Goal: Check status: Check status

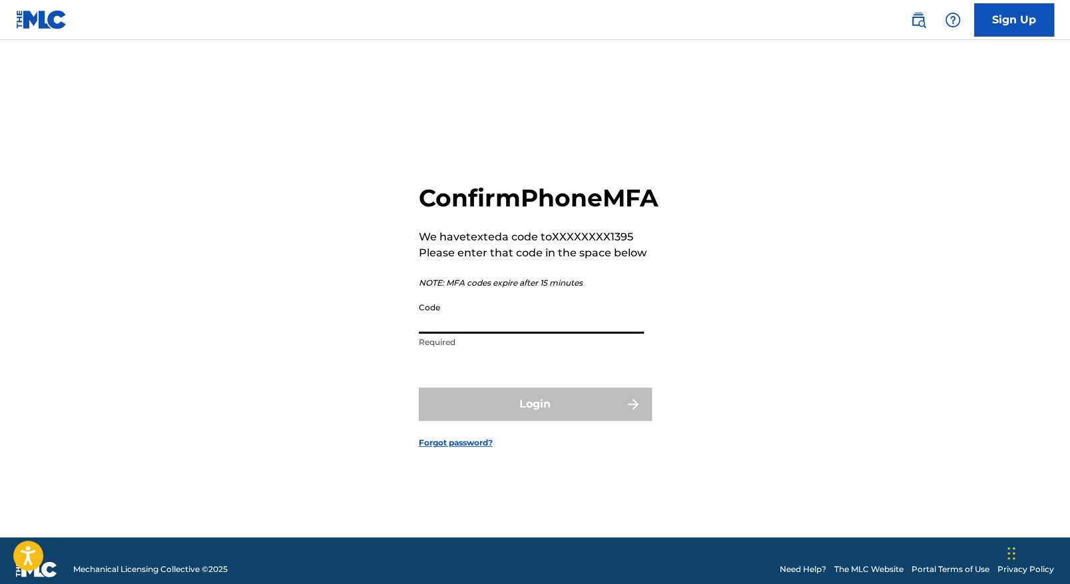
click at [422, 334] on input "Code" at bounding box center [531, 315] width 225 height 38
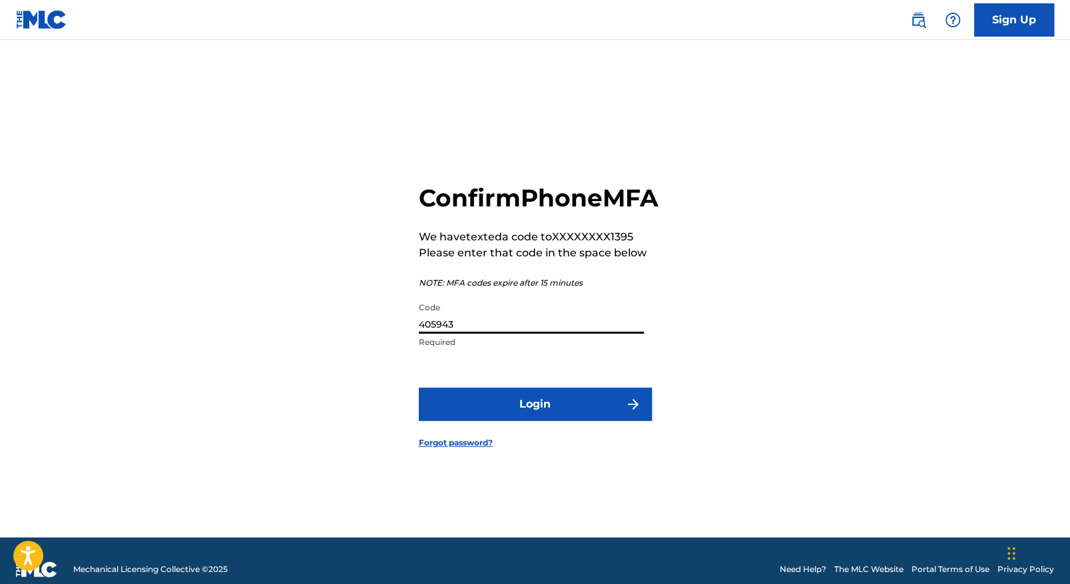
type input "405943"
click at [549, 421] on button "Login" at bounding box center [535, 404] width 233 height 33
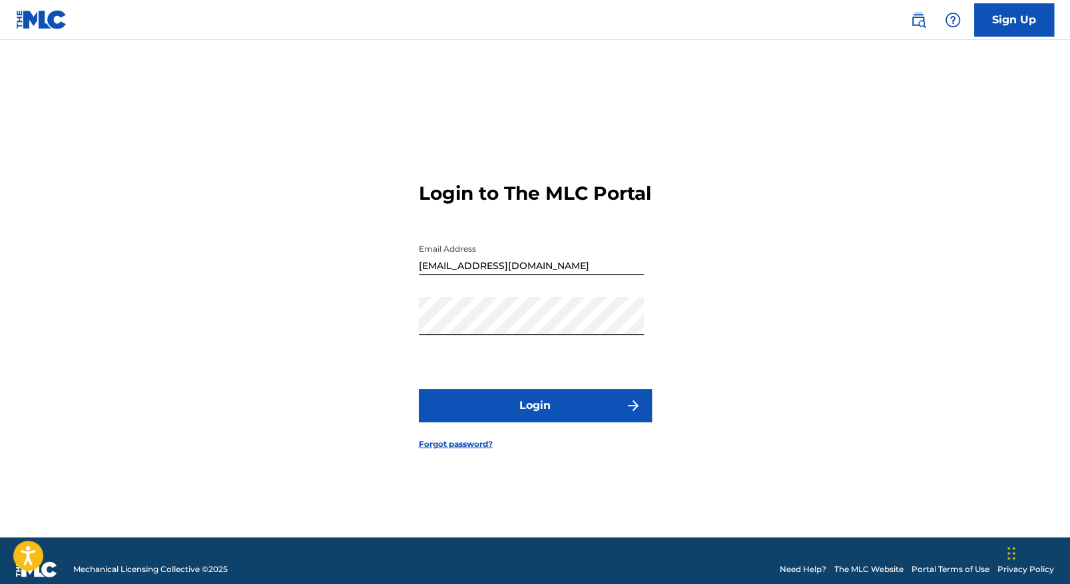
click at [1004, 326] on main "Login to The MLC Portal Email Address [EMAIL_ADDRESS][DOMAIN_NAME] Password Log…" at bounding box center [535, 289] width 1070 height 498
click at [559, 419] on button "Login" at bounding box center [535, 405] width 233 height 33
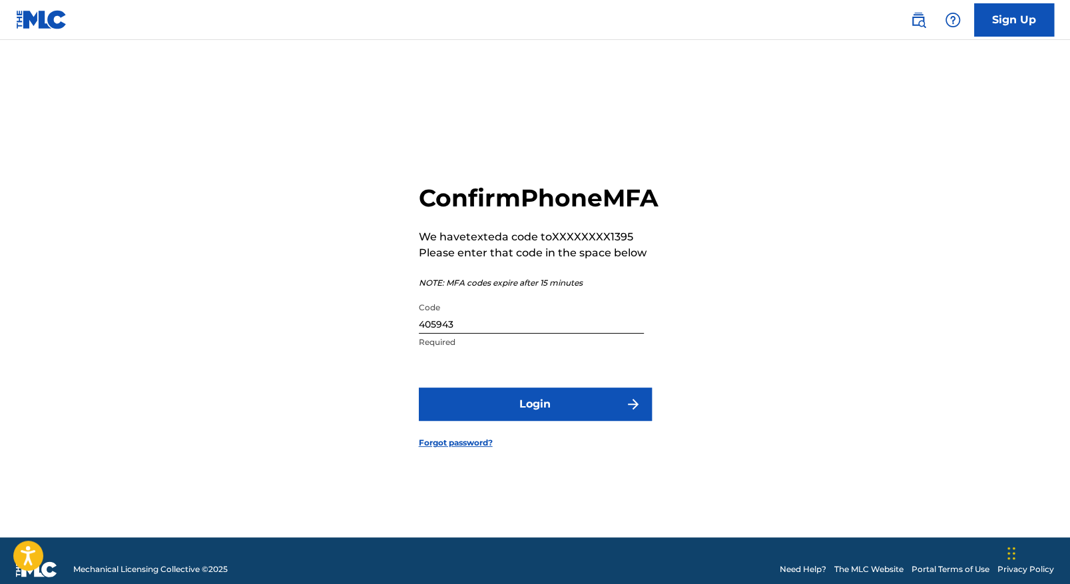
click at [488, 334] on input "405943" at bounding box center [531, 315] width 225 height 38
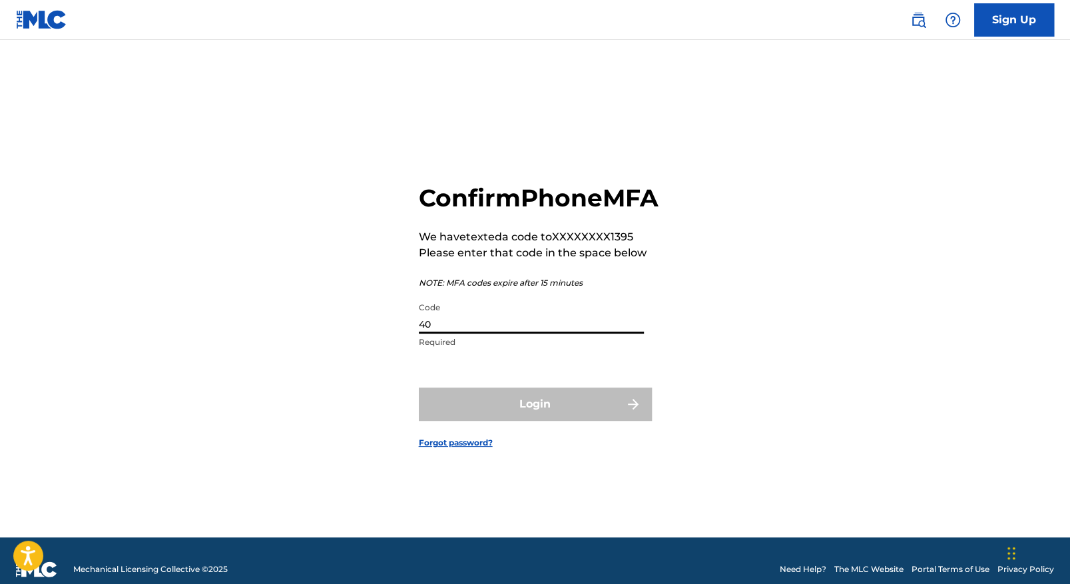
type input "4"
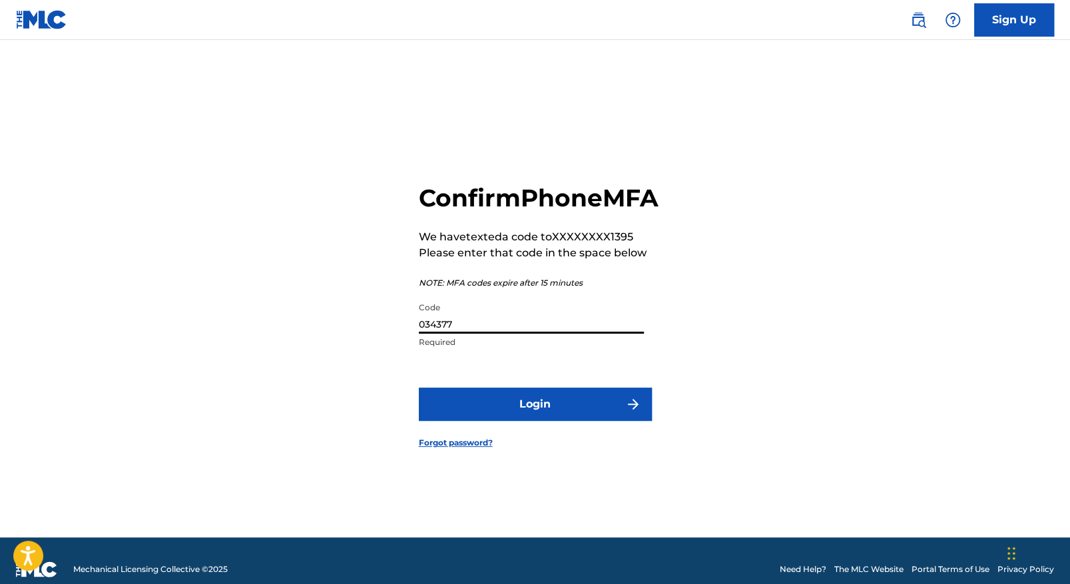
type input "034377"
click at [472, 421] on button "Login" at bounding box center [535, 404] width 233 height 33
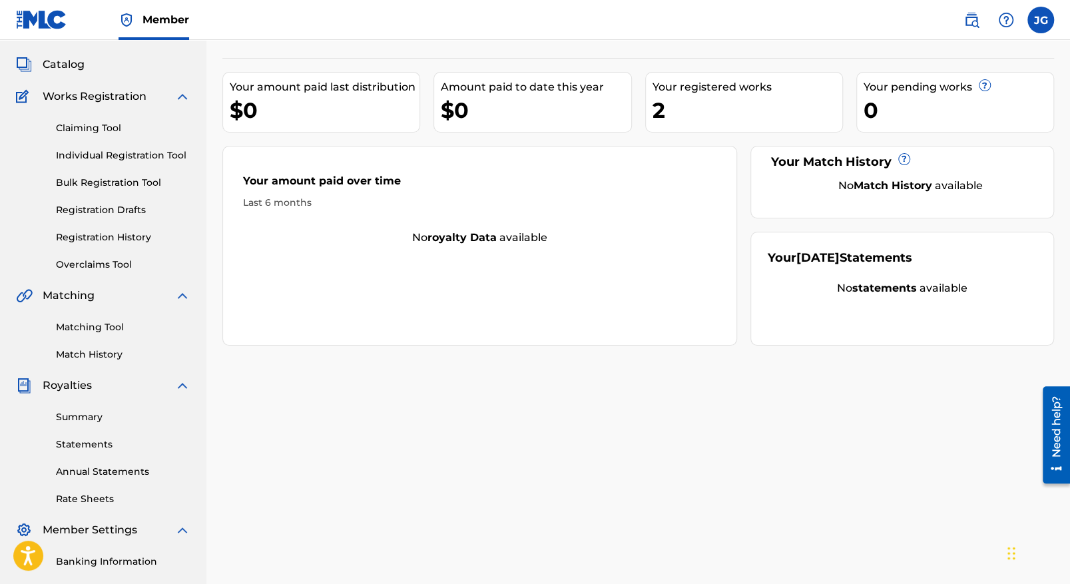
scroll to position [67, 0]
click at [103, 234] on link "Registration History" at bounding box center [123, 239] width 135 height 14
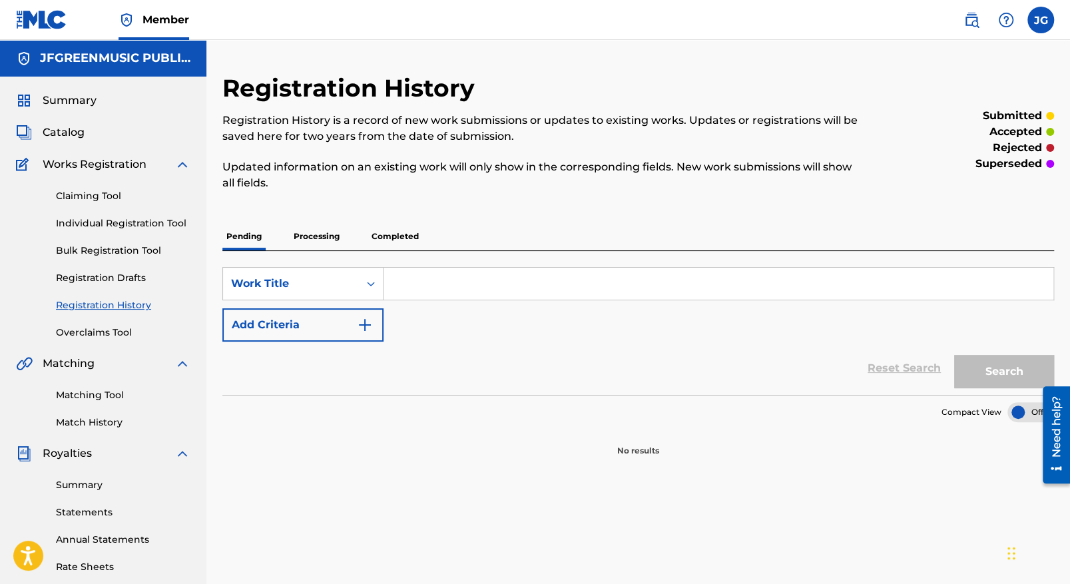
click at [304, 235] on p "Processing" at bounding box center [317, 236] width 54 height 28
click at [404, 236] on p "Completed" at bounding box center [395, 236] width 55 height 28
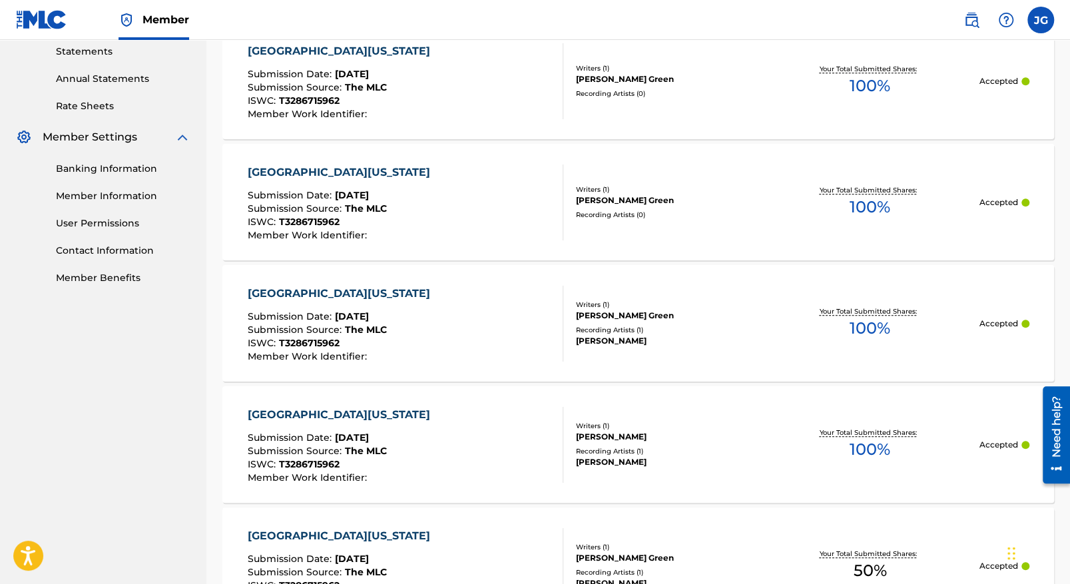
scroll to position [466, 0]
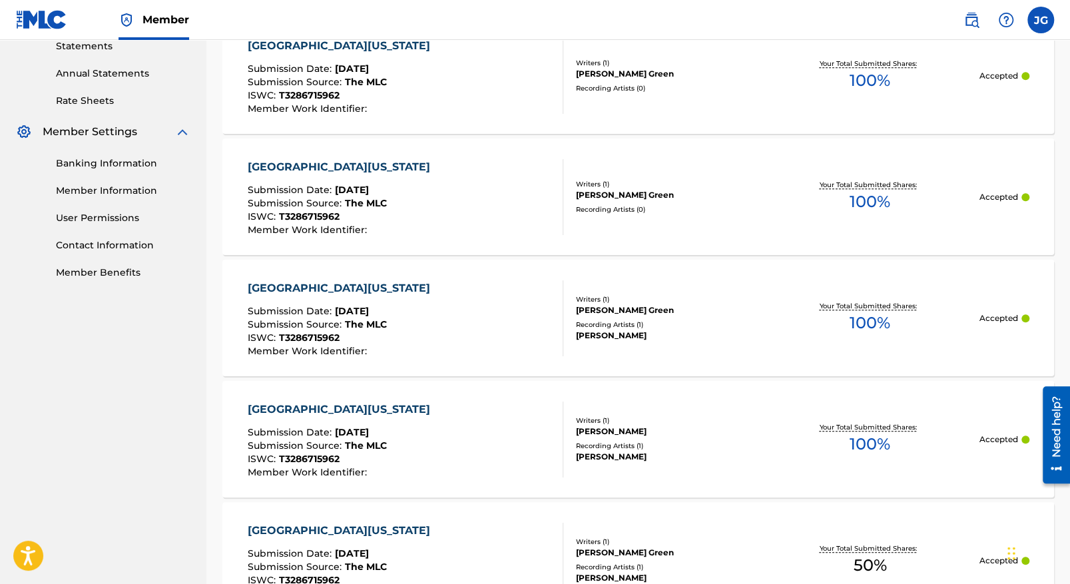
click at [296, 283] on div "[GEOGRAPHIC_DATA][US_STATE]" at bounding box center [341, 288] width 189 height 16
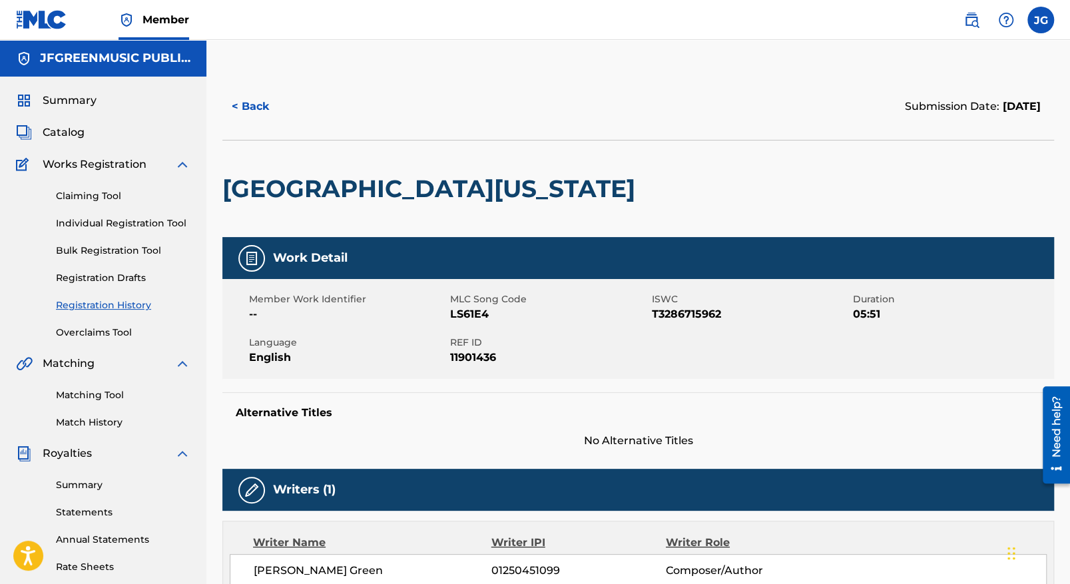
click at [156, 17] on span "Member" at bounding box center [166, 19] width 47 height 15
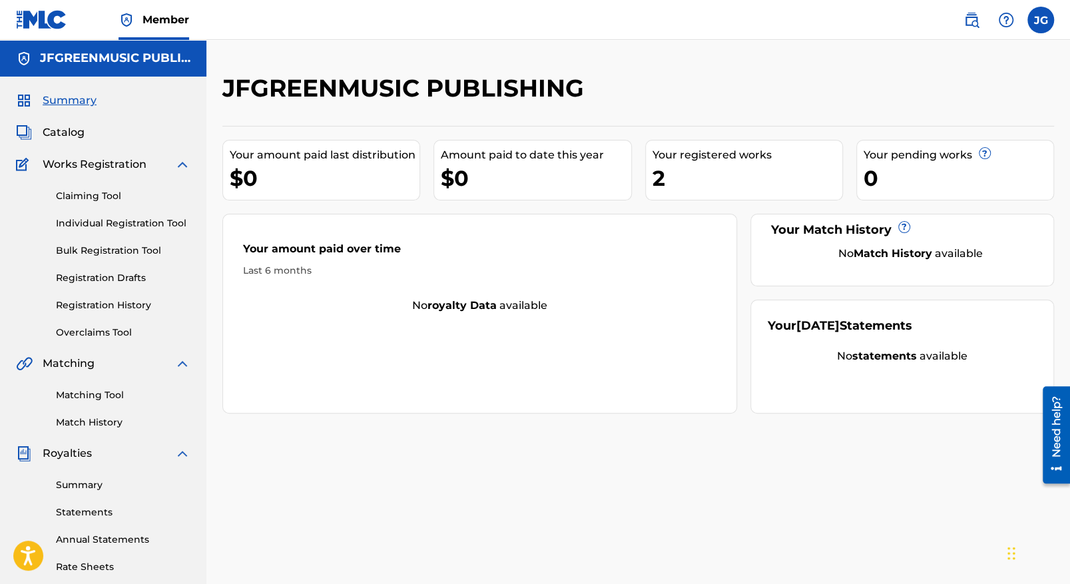
click at [179, 164] on img at bounding box center [183, 165] width 16 height 16
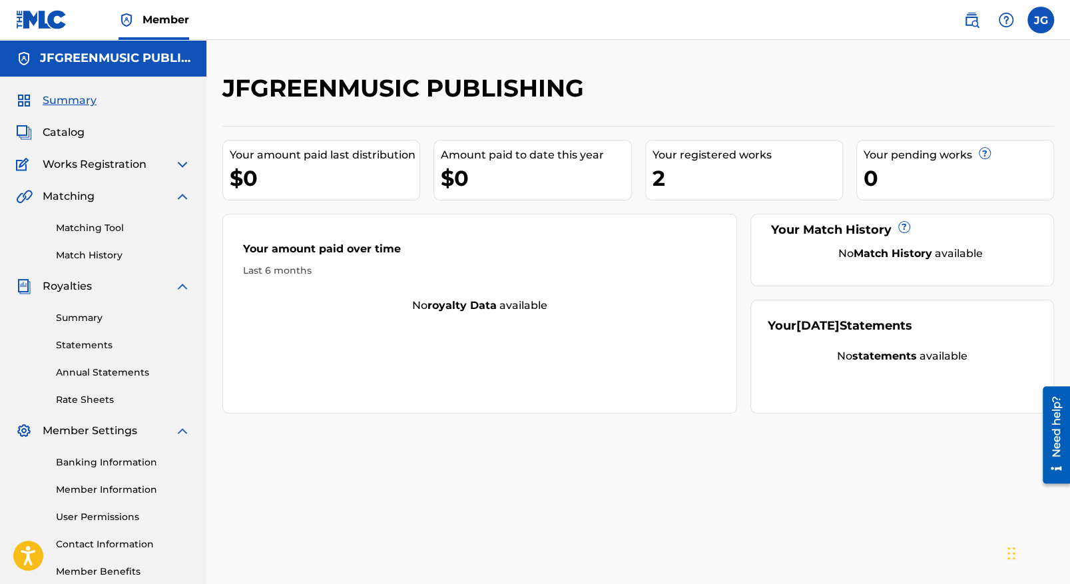
click at [183, 288] on img at bounding box center [183, 286] width 16 height 16
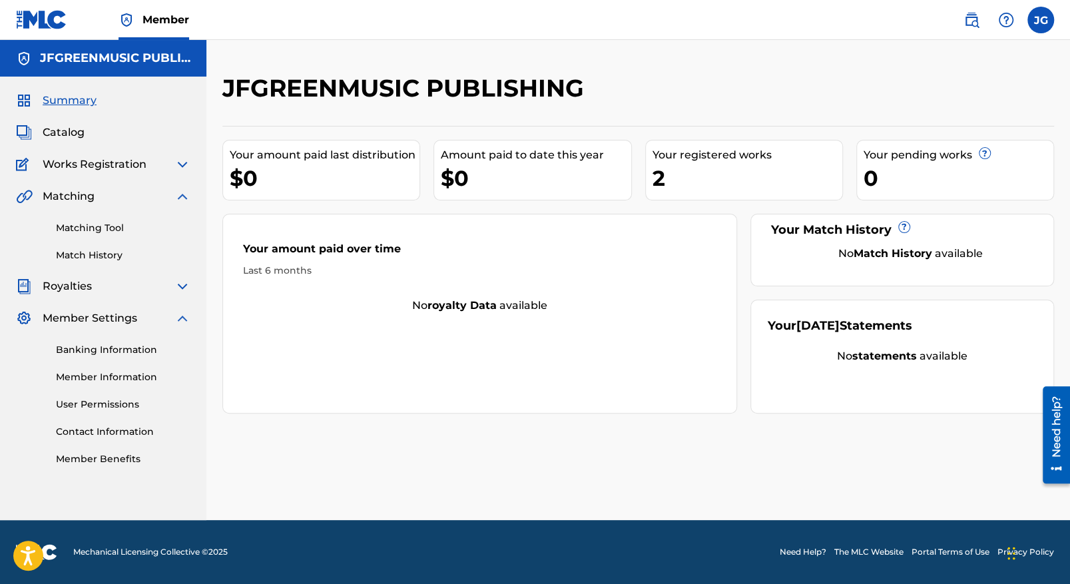
click at [125, 351] on link "Banking Information" at bounding box center [123, 350] width 135 height 14
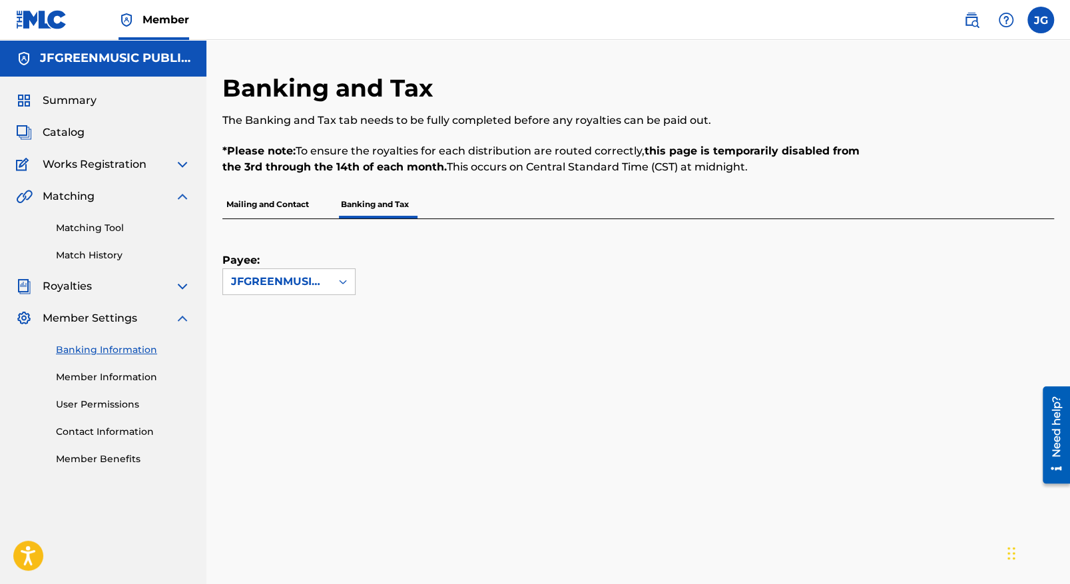
click at [71, 133] on span "Catalog" at bounding box center [64, 133] width 42 height 16
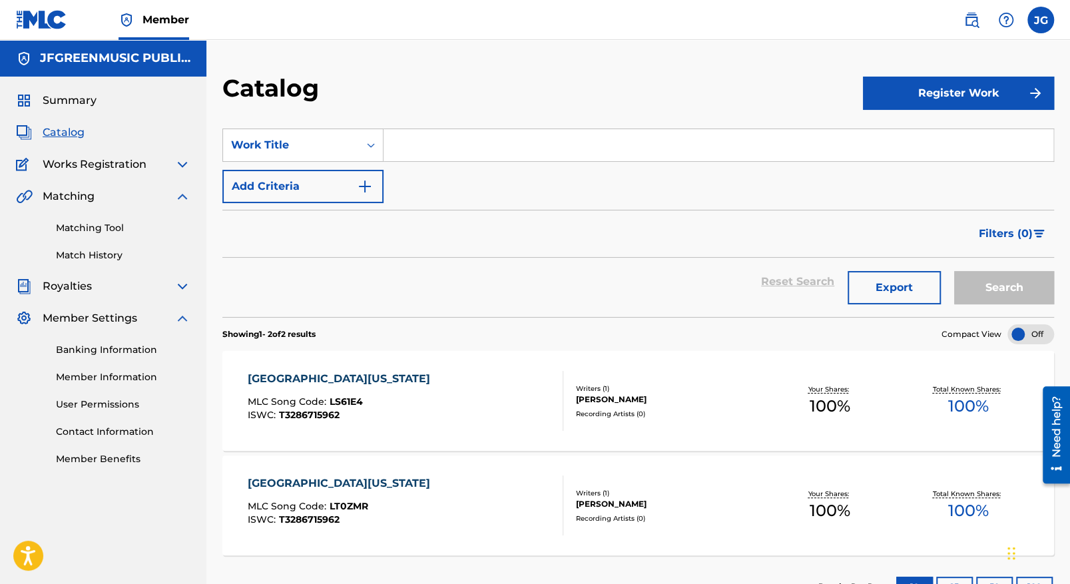
click at [180, 160] on img at bounding box center [183, 165] width 16 height 16
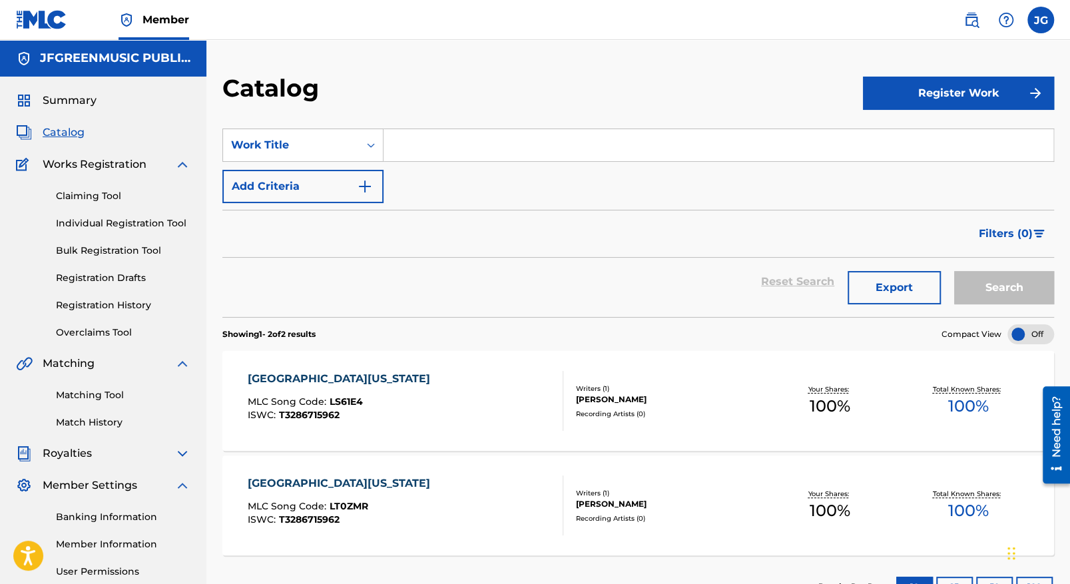
click at [111, 307] on link "Registration History" at bounding box center [123, 305] width 135 height 14
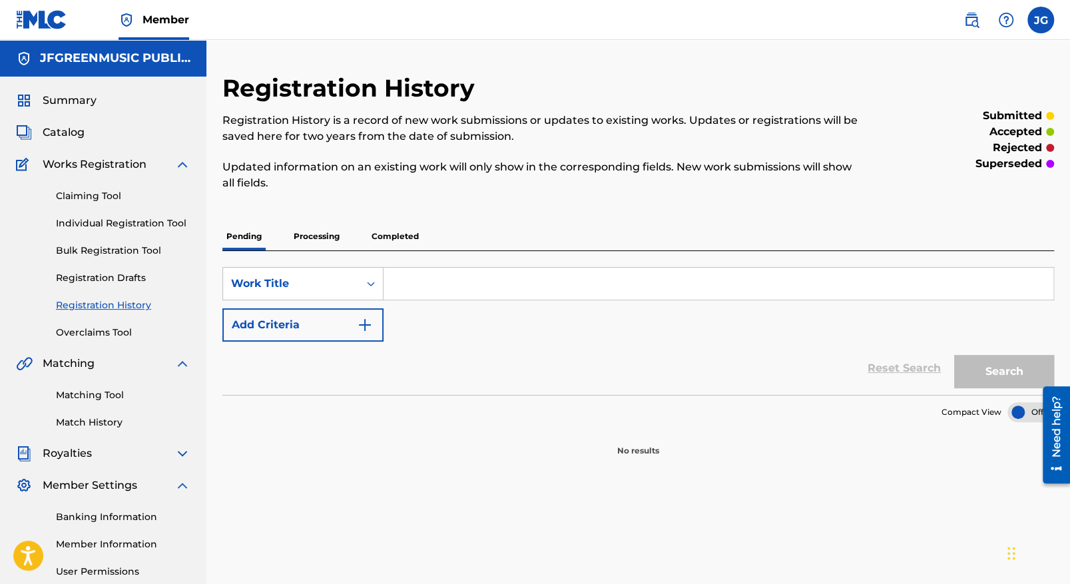
click at [387, 236] on p "Completed" at bounding box center [395, 236] width 55 height 28
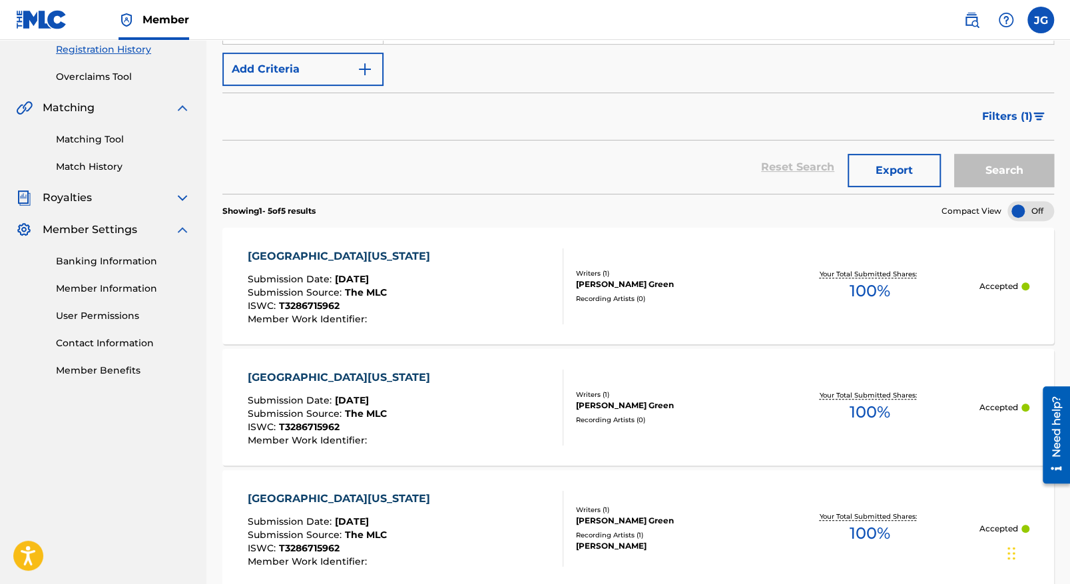
scroll to position [266, 0]
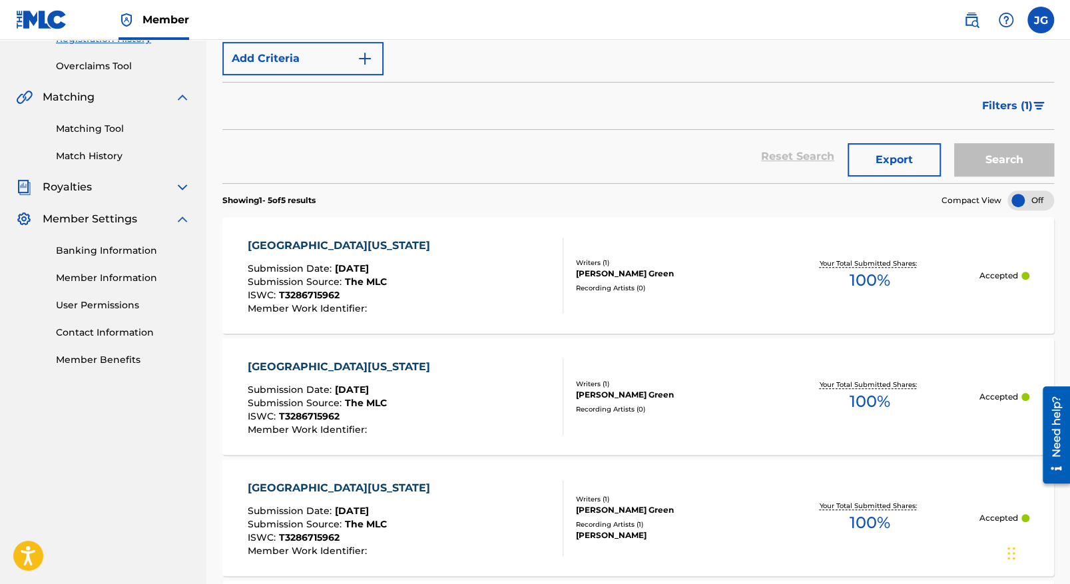
click at [263, 242] on div "[GEOGRAPHIC_DATA][US_STATE]" at bounding box center [341, 246] width 189 height 16
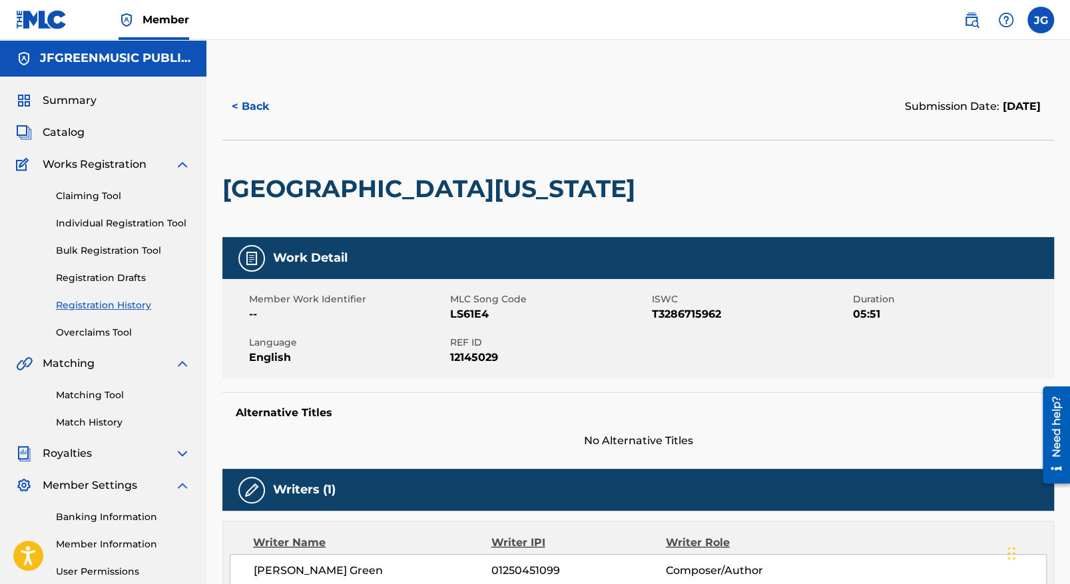
click at [79, 135] on span "Catalog" at bounding box center [64, 133] width 42 height 16
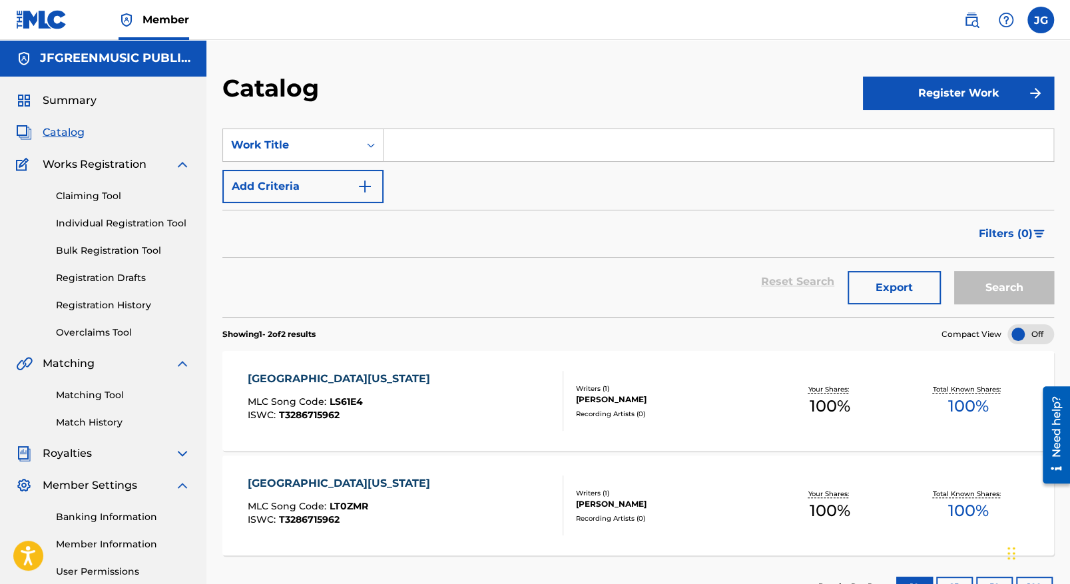
click at [298, 378] on div "[GEOGRAPHIC_DATA][US_STATE]" at bounding box center [341, 379] width 189 height 16
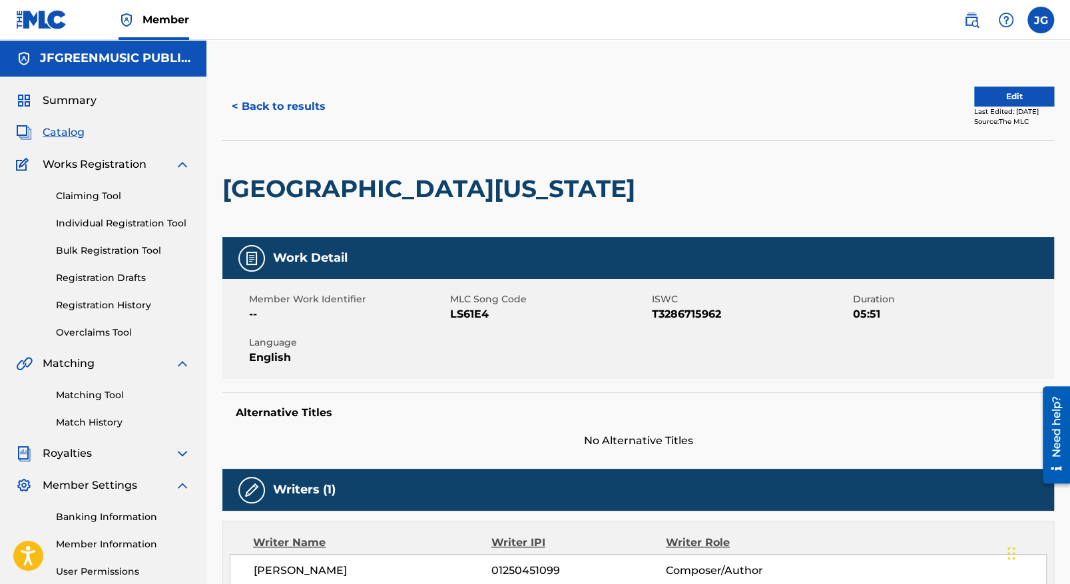
click at [93, 392] on link "Matching Tool" at bounding box center [123, 395] width 135 height 14
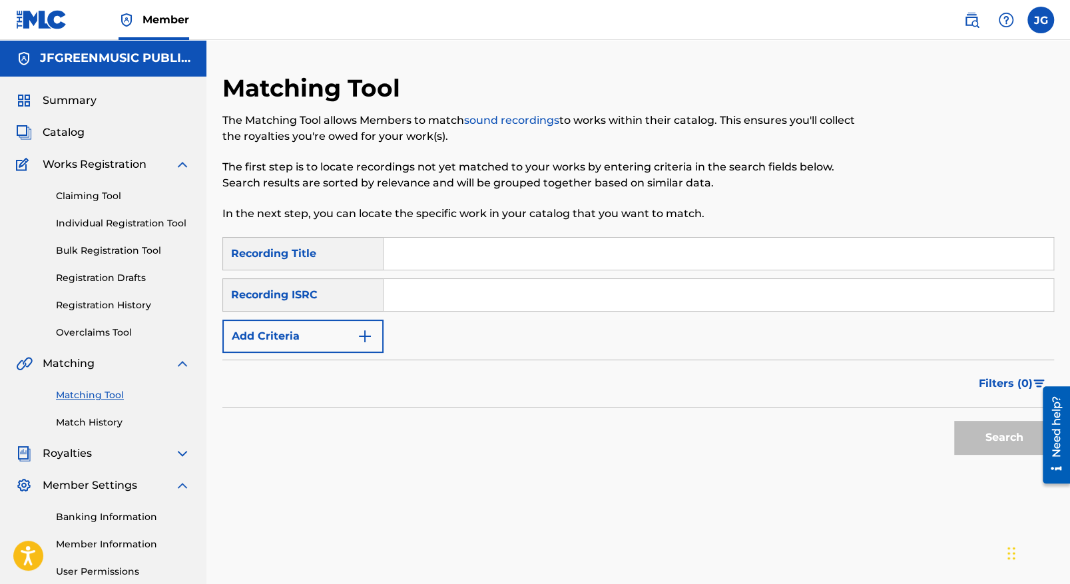
click at [105, 300] on link "Registration History" at bounding box center [123, 305] width 135 height 14
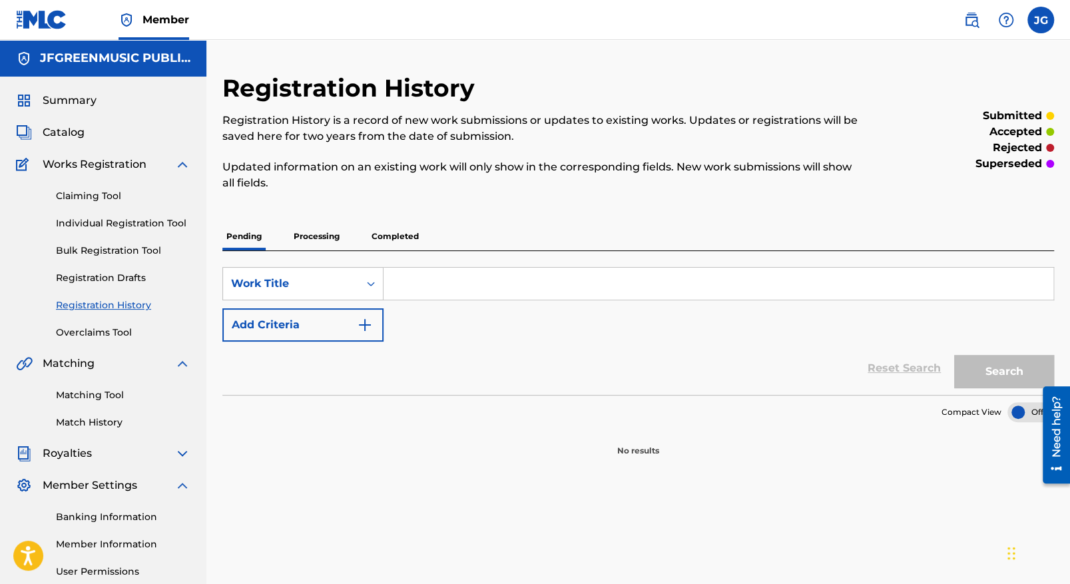
click at [328, 236] on p "Processing" at bounding box center [317, 236] width 54 height 28
click at [413, 243] on p "Completed" at bounding box center [395, 236] width 55 height 28
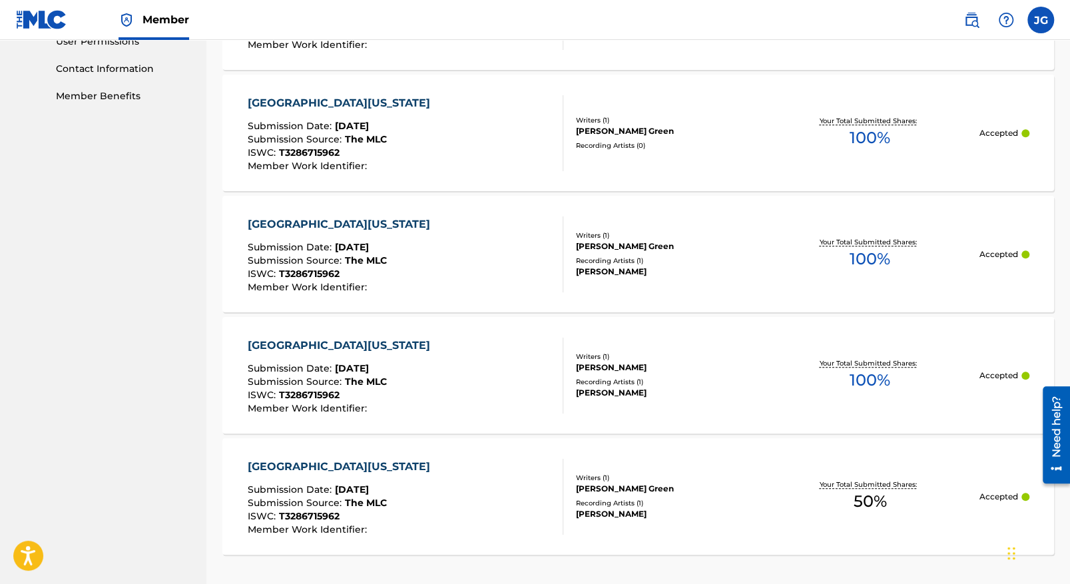
scroll to position [647, 0]
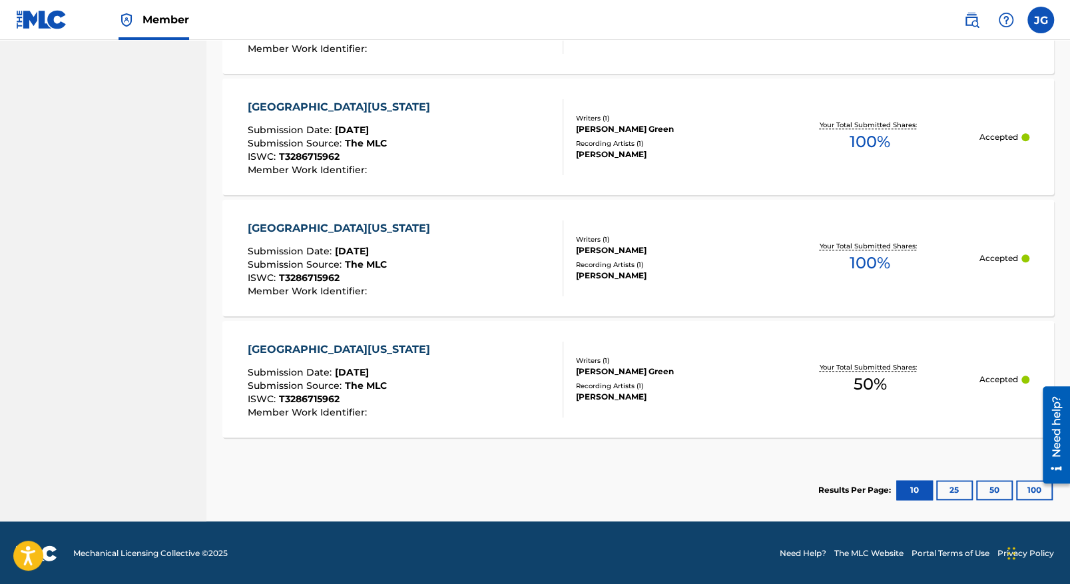
click at [288, 224] on div "[GEOGRAPHIC_DATA][US_STATE]" at bounding box center [341, 228] width 189 height 16
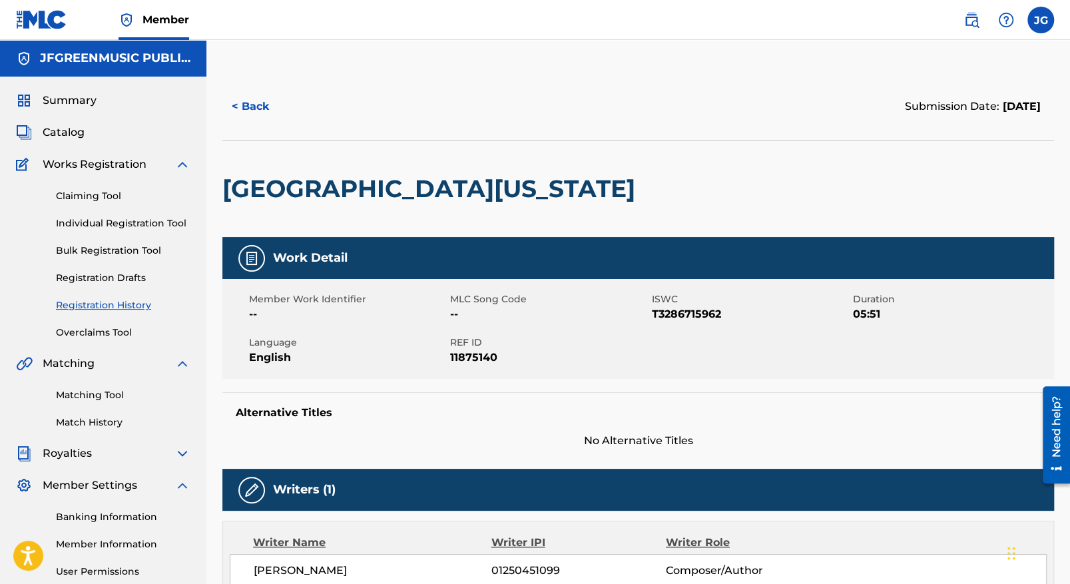
click at [65, 130] on span "Catalog" at bounding box center [64, 133] width 42 height 16
